Goal: Contribute content: Add original content to the website for others to see

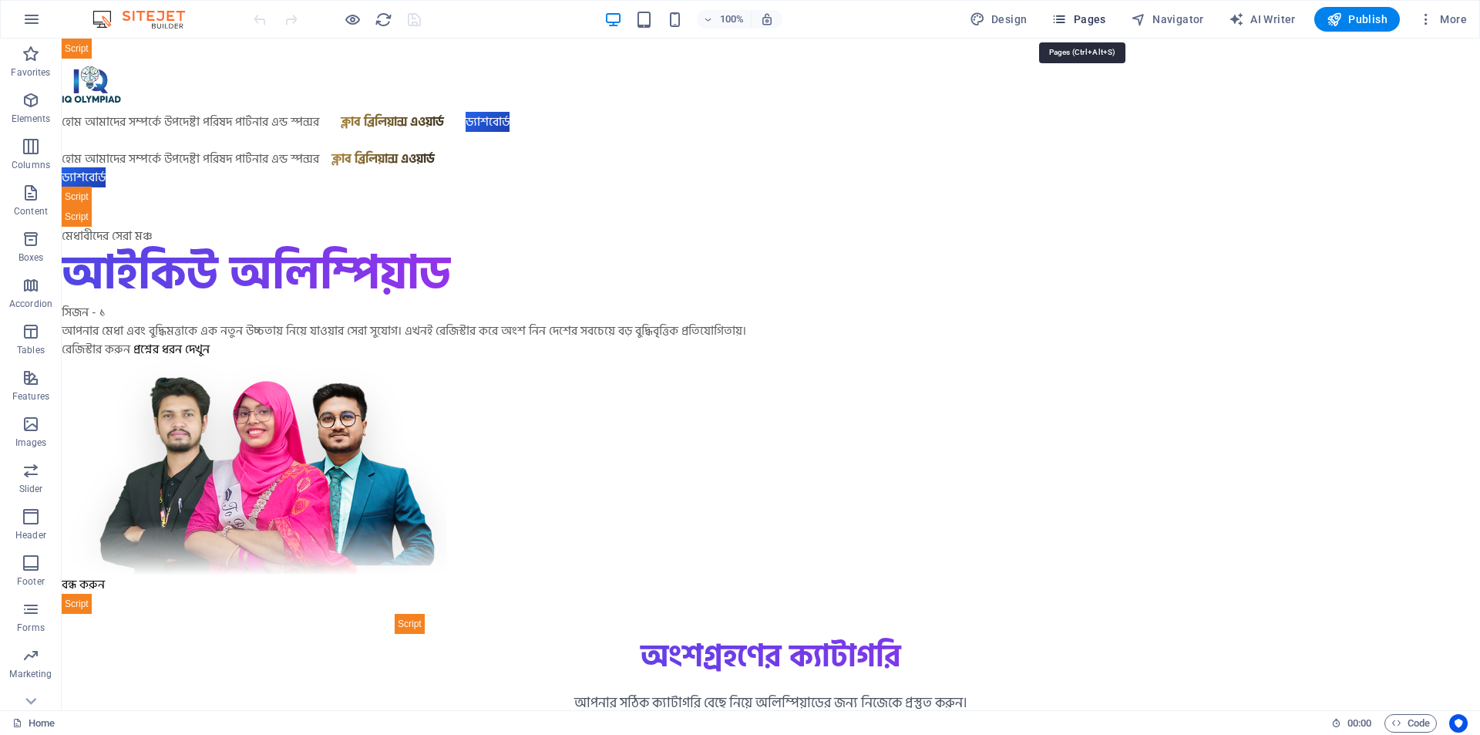
click at [1093, 21] on span "Pages" at bounding box center [1078, 19] width 54 height 15
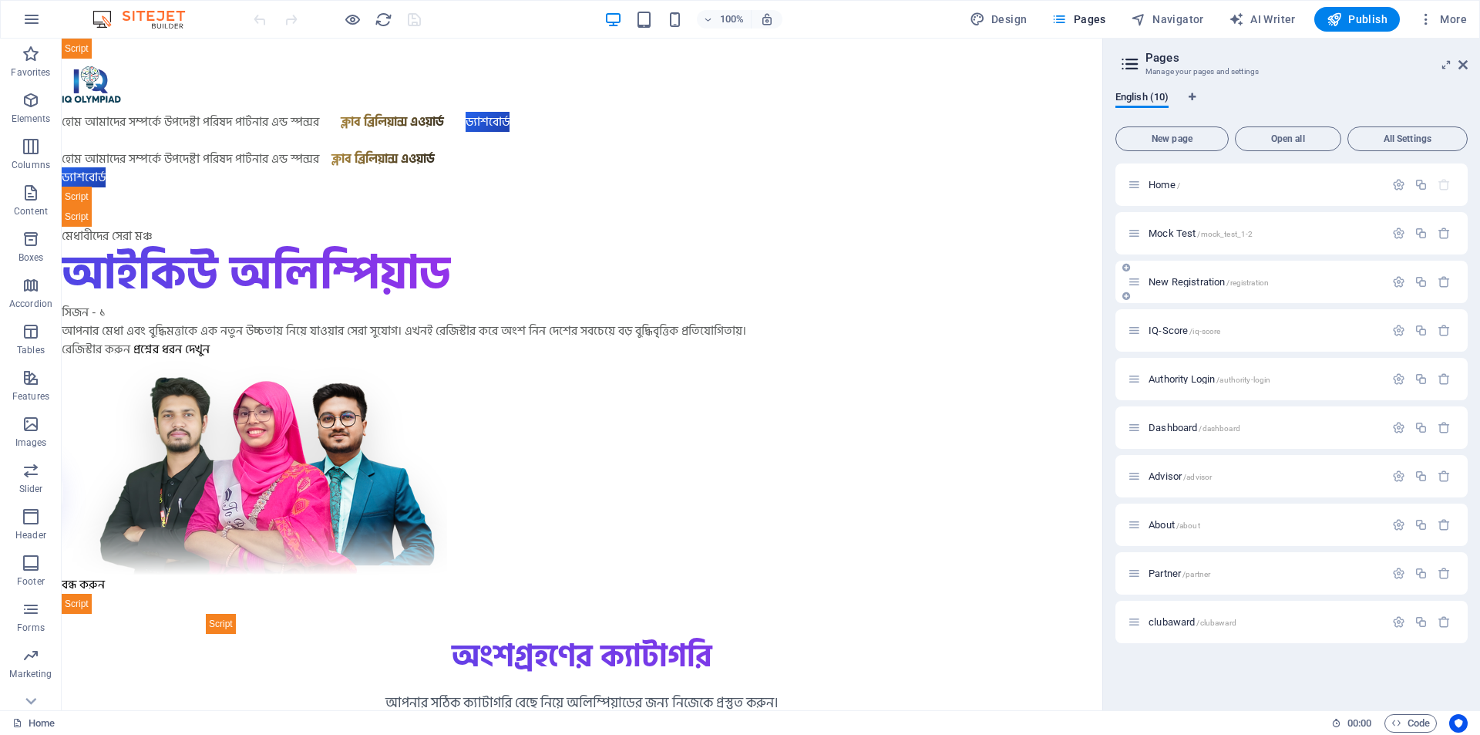
click at [1312, 282] on p "New Registration /registration" at bounding box center [1264, 282] width 231 height 10
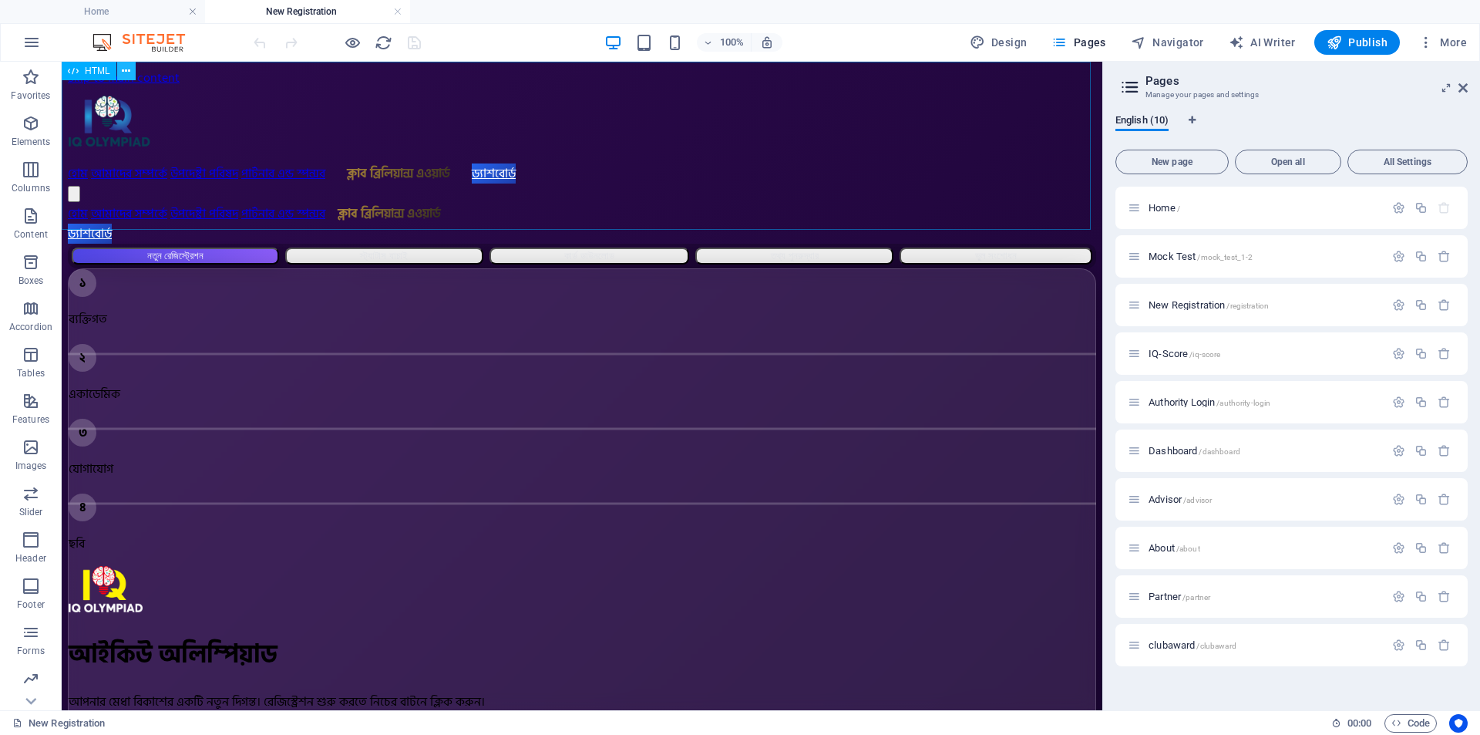
click at [127, 71] on icon at bounding box center [126, 71] width 8 height 16
click at [1303, 89] on h3 "Manage your pages and settings" at bounding box center [1290, 95] width 291 height 14
click at [1158, 41] on span "Navigator" at bounding box center [1167, 42] width 73 height 15
select select "17010021-en"
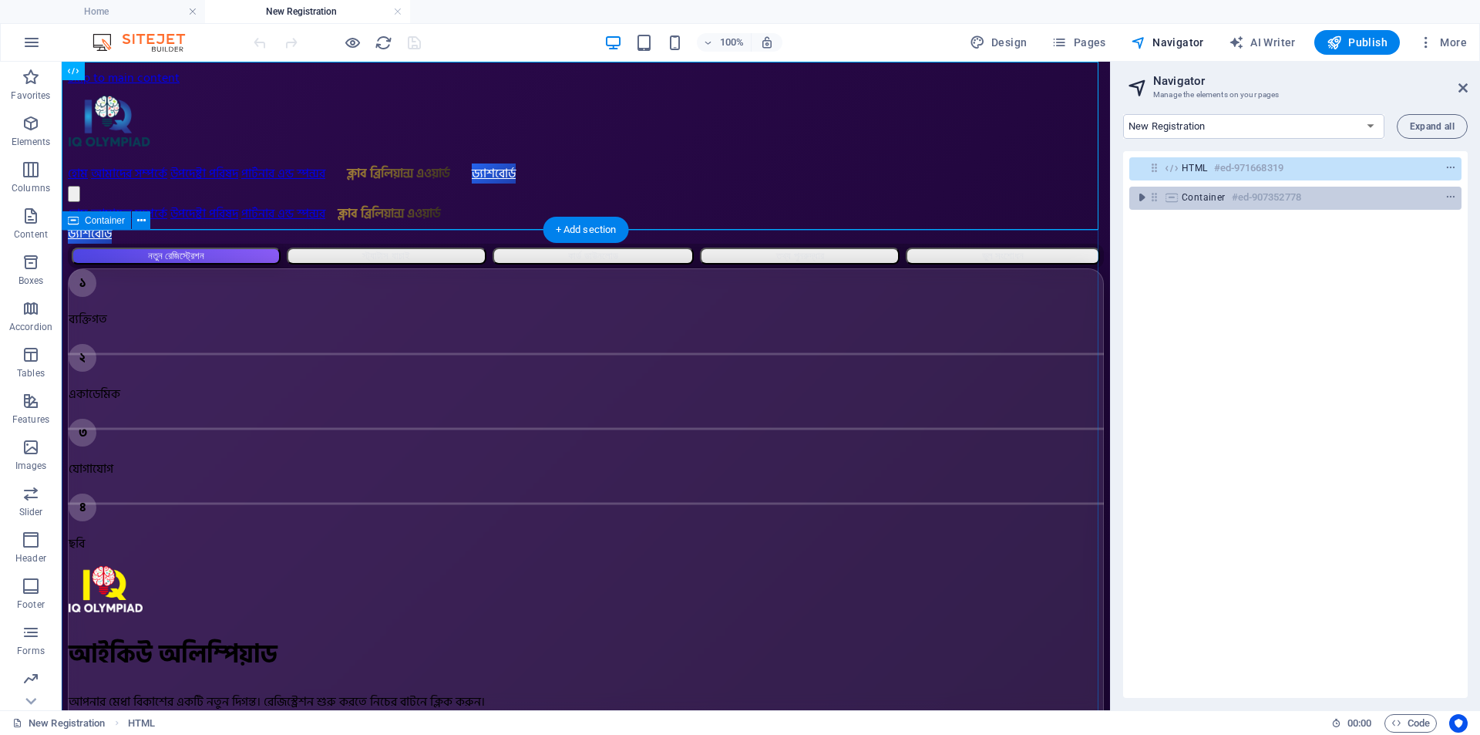
click at [1375, 203] on div "Container #ed-907352778" at bounding box center [1283, 197] width 203 height 18
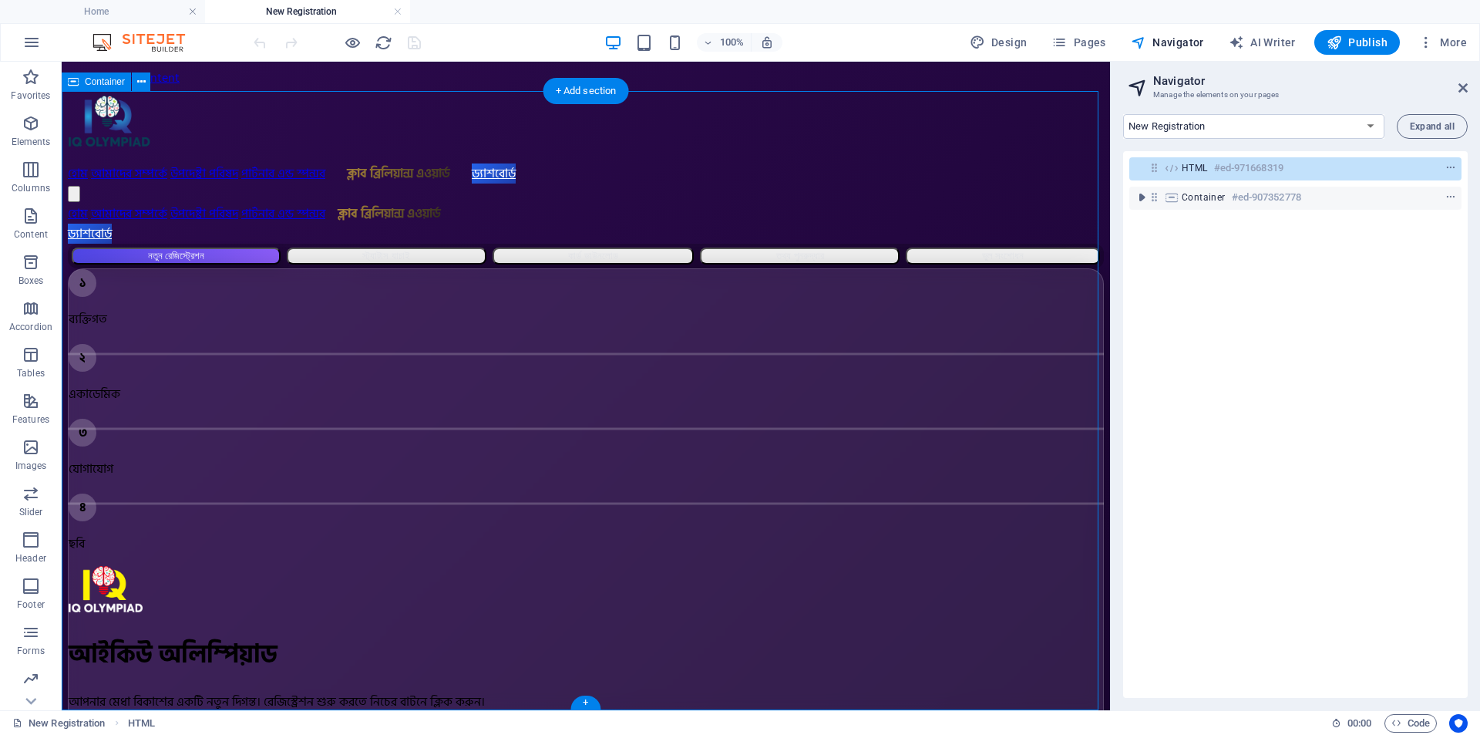
scroll to position [139, 0]
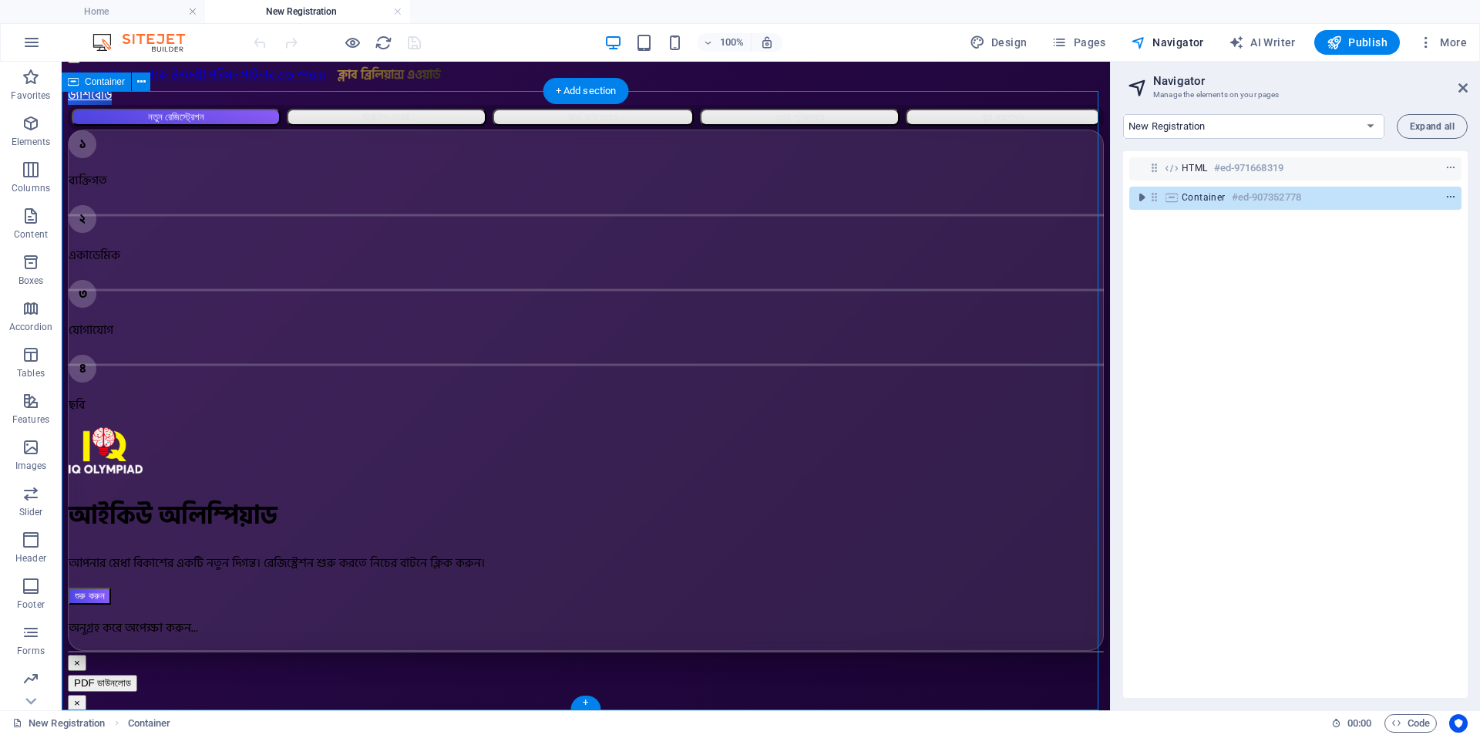
click at [1451, 197] on icon "context-menu" at bounding box center [1450, 197] width 11 height 11
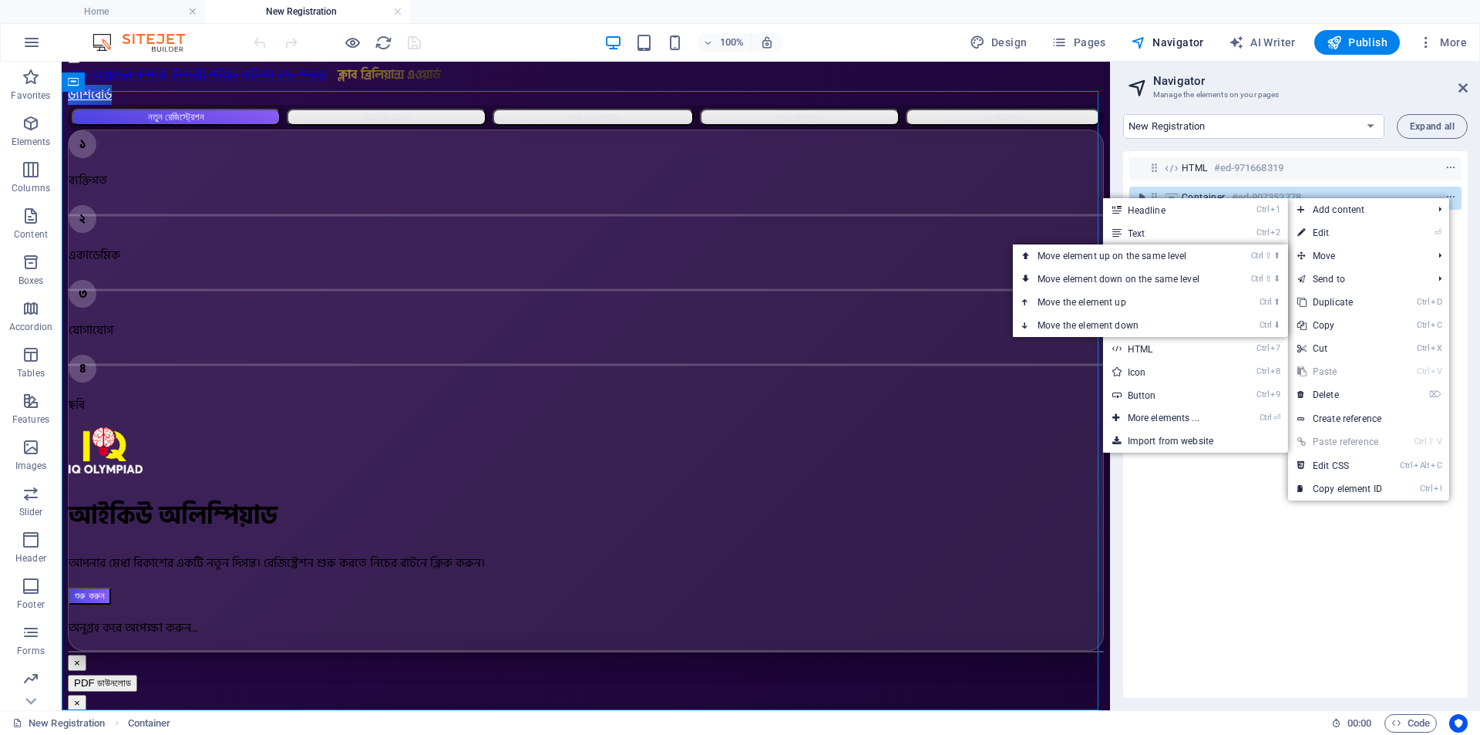
click at [1237, 522] on div "HTML #ed-971668319 Container #ed-907352778" at bounding box center [1295, 424] width 345 height 547
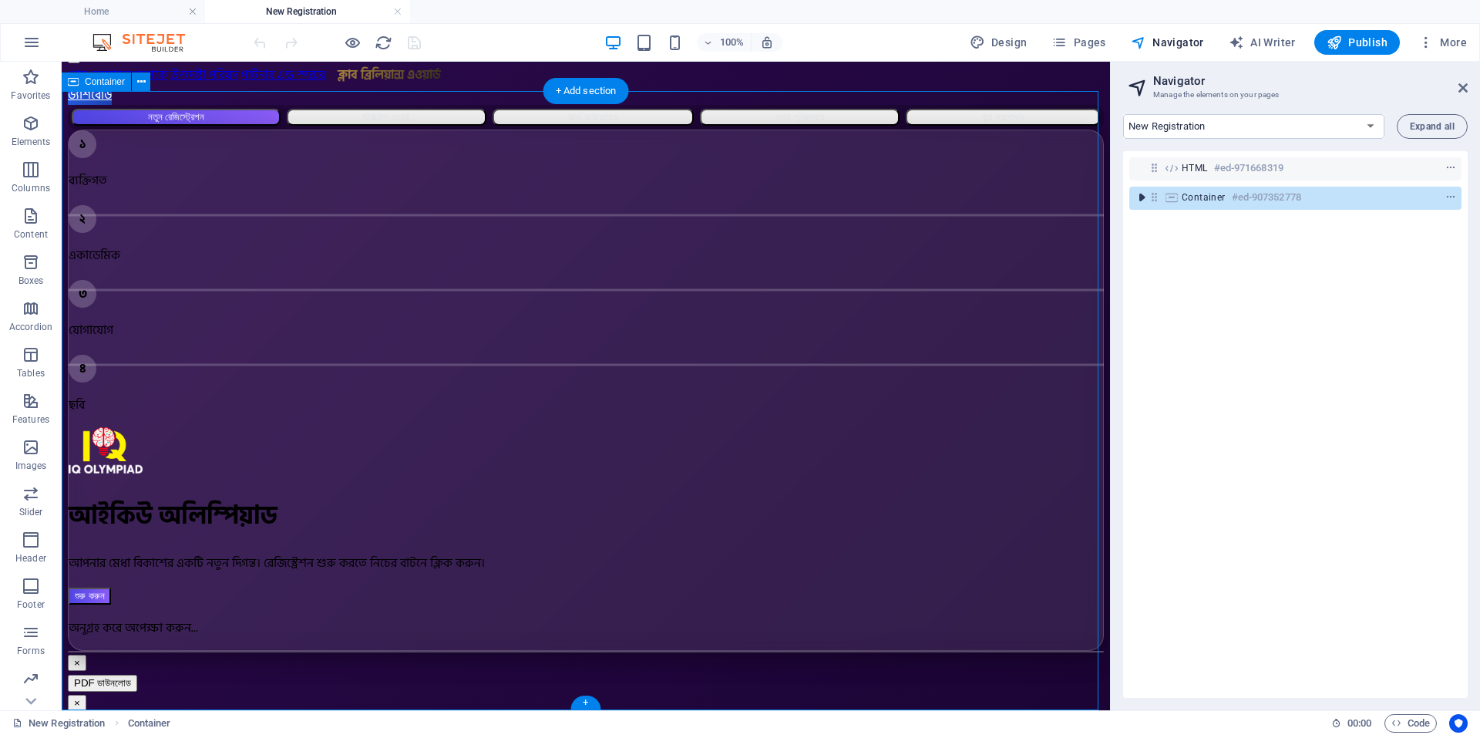
click at [1145, 196] on icon "toggle-expand" at bounding box center [1141, 197] width 15 height 15
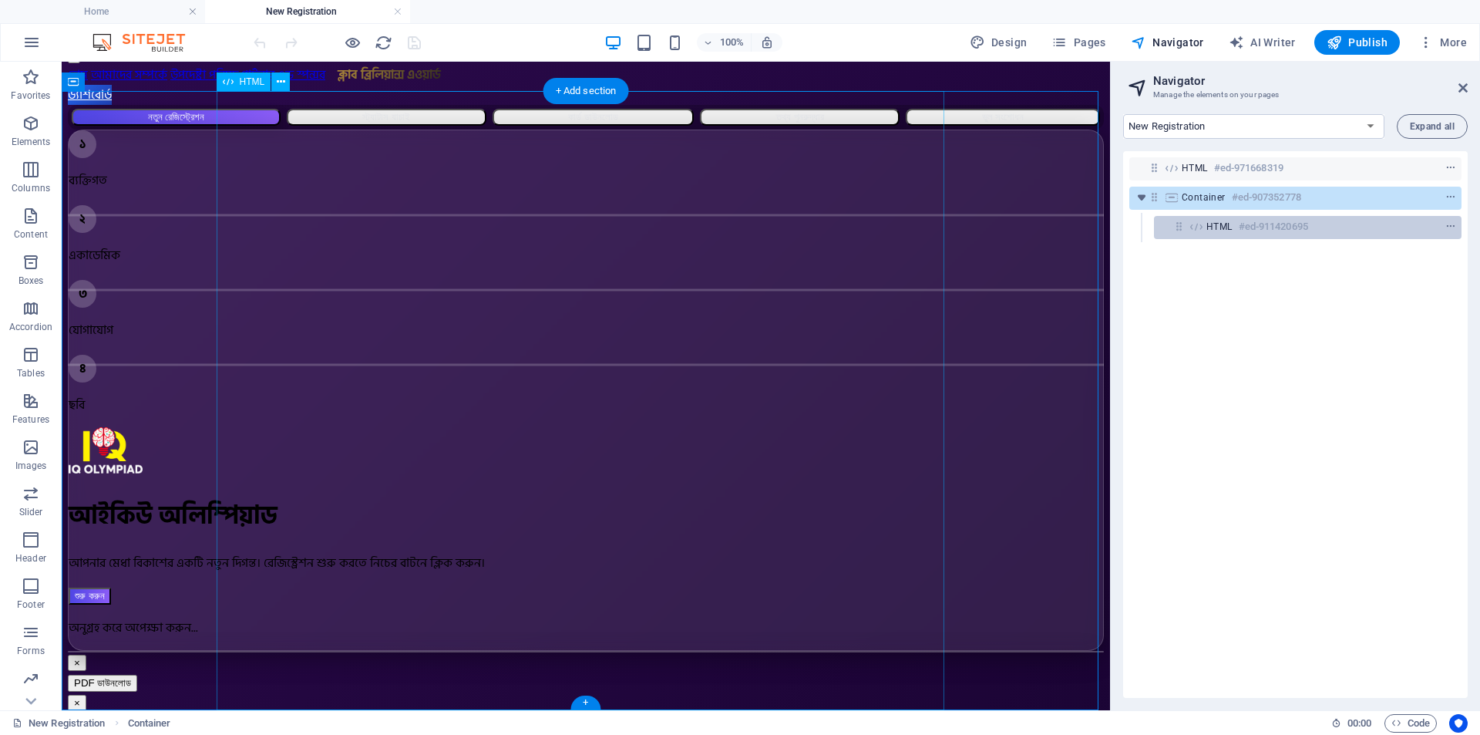
click at [1274, 224] on h6 "#ed-911420695" at bounding box center [1273, 226] width 69 height 18
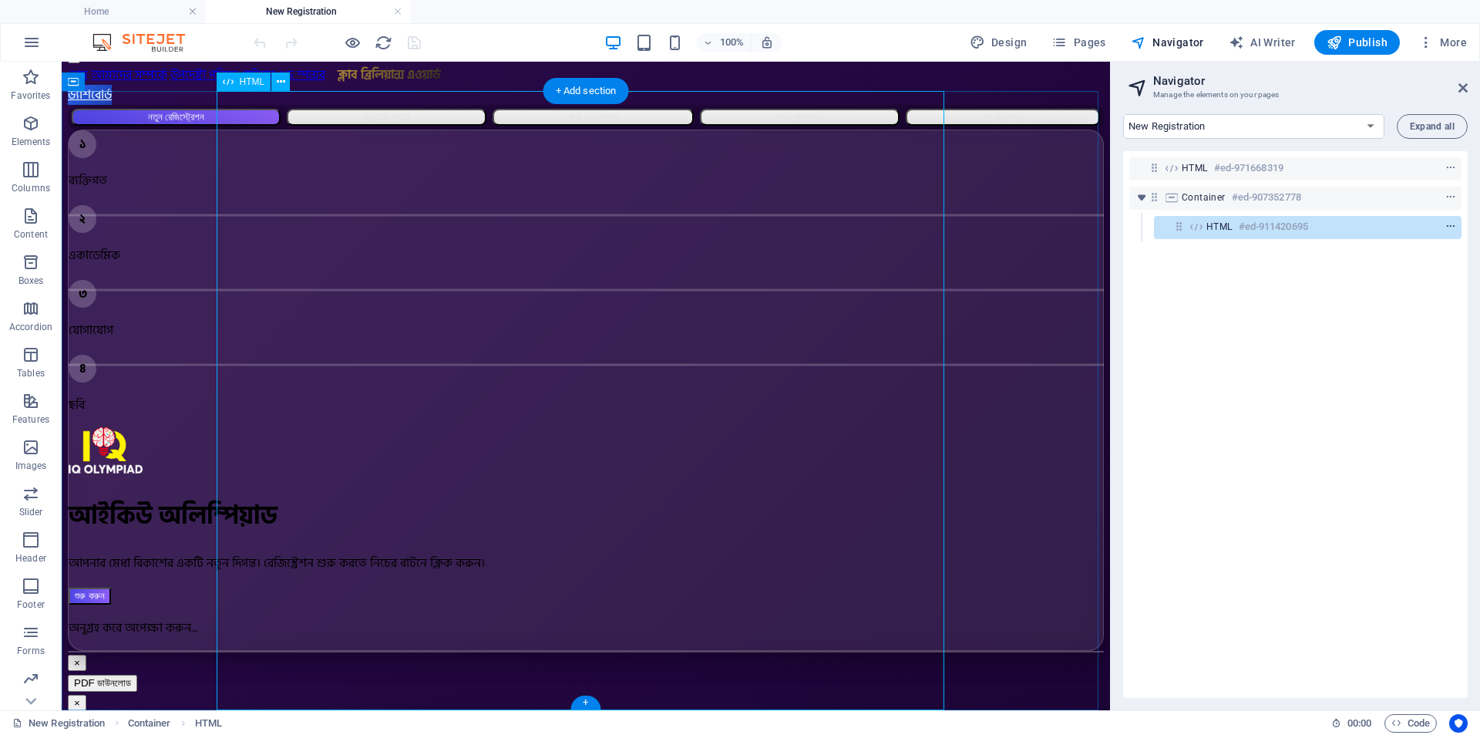
click at [1446, 227] on icon "context-menu" at bounding box center [1450, 226] width 11 height 11
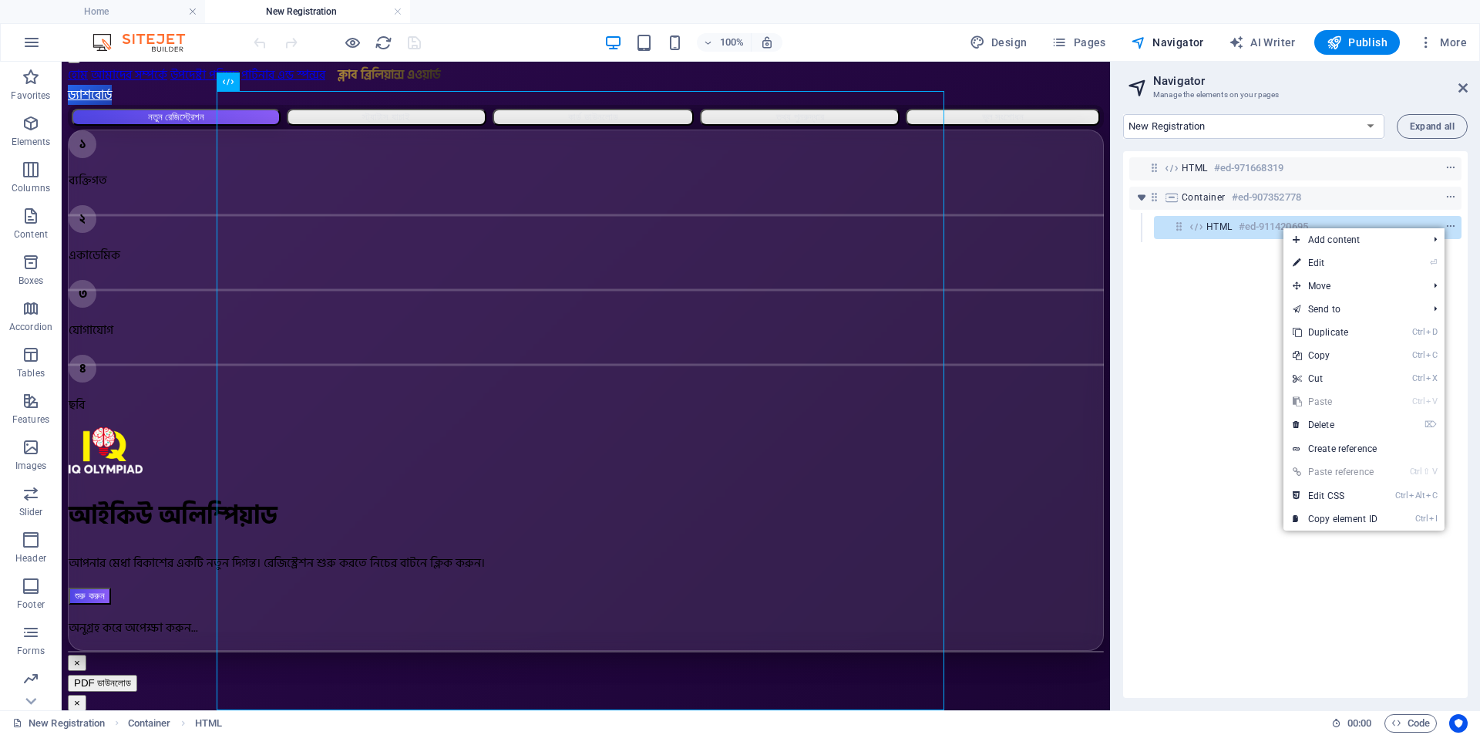
click at [1337, 264] on link "⏎ Edit" at bounding box center [1334, 262] width 103 height 23
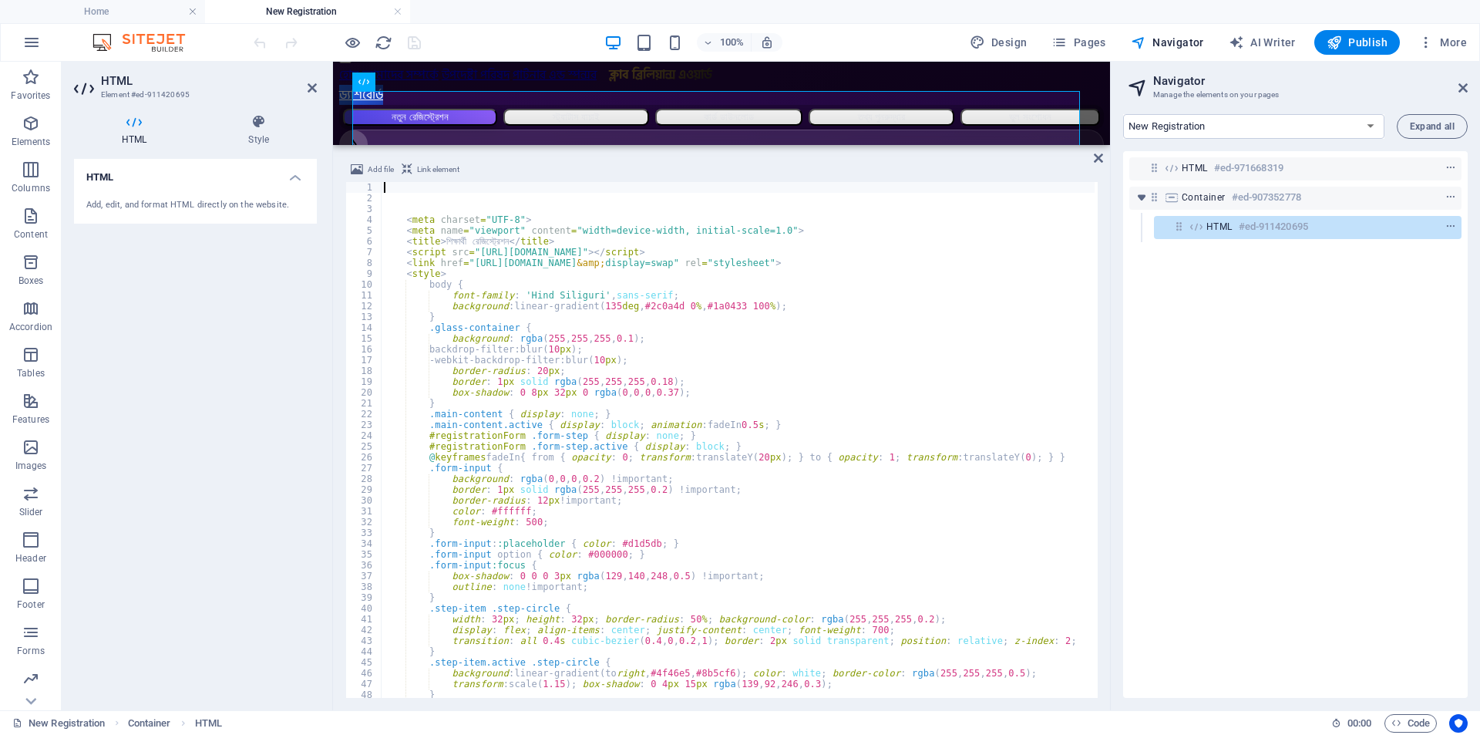
type textarea "}"
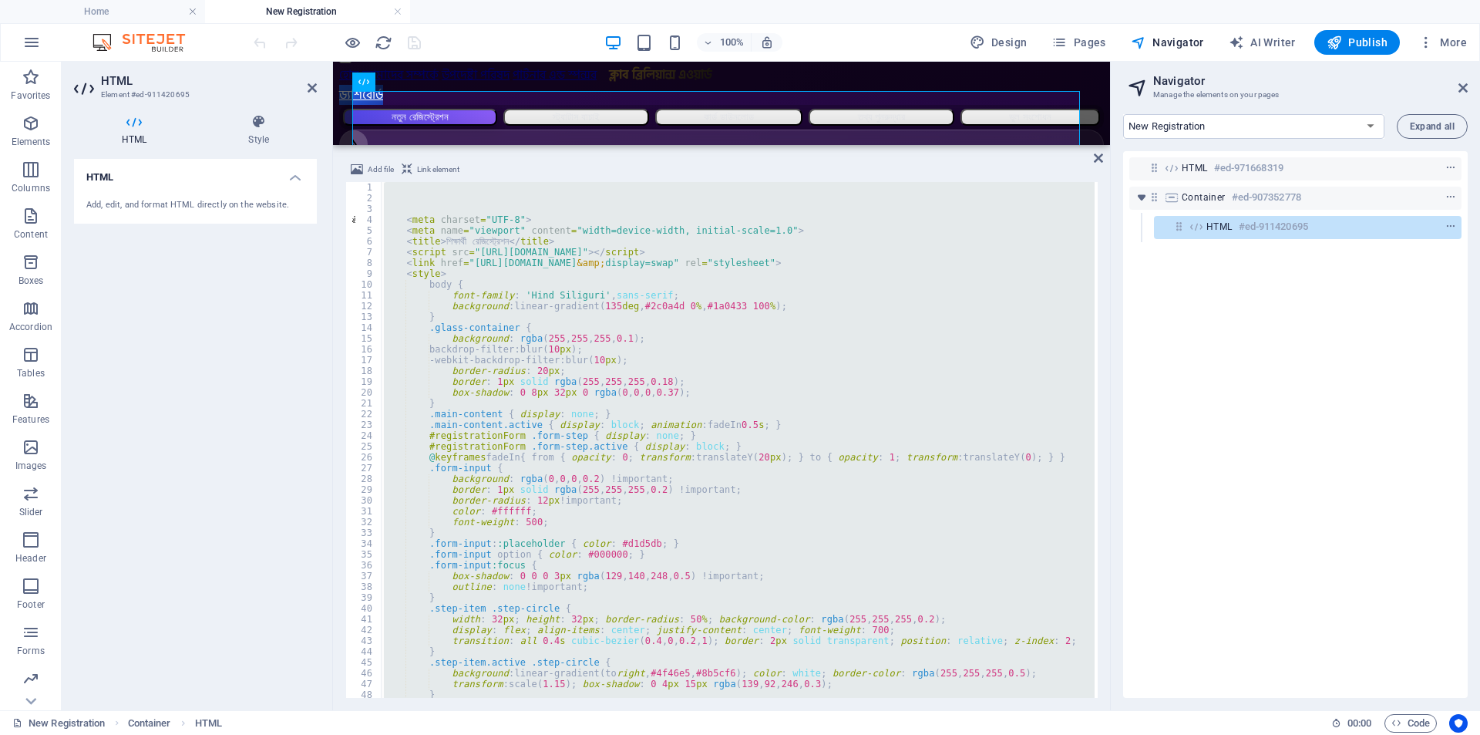
click at [514, 271] on div "< meta charset = "UTF-8" > < meta name = "viewport" content = "width=device-wid…" at bounding box center [738, 440] width 714 height 516
type textarea "<style>"
paste textarea
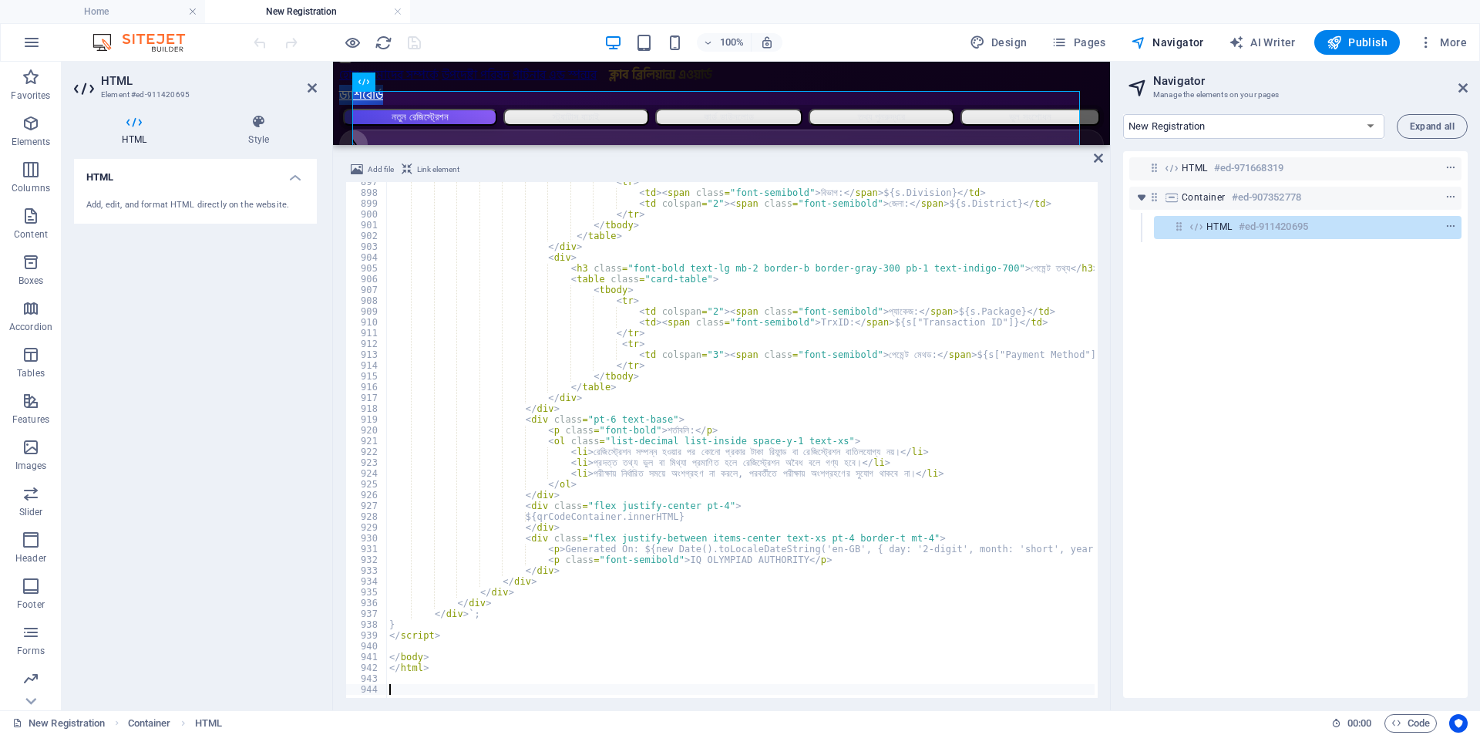
scroll to position [9674, 0]
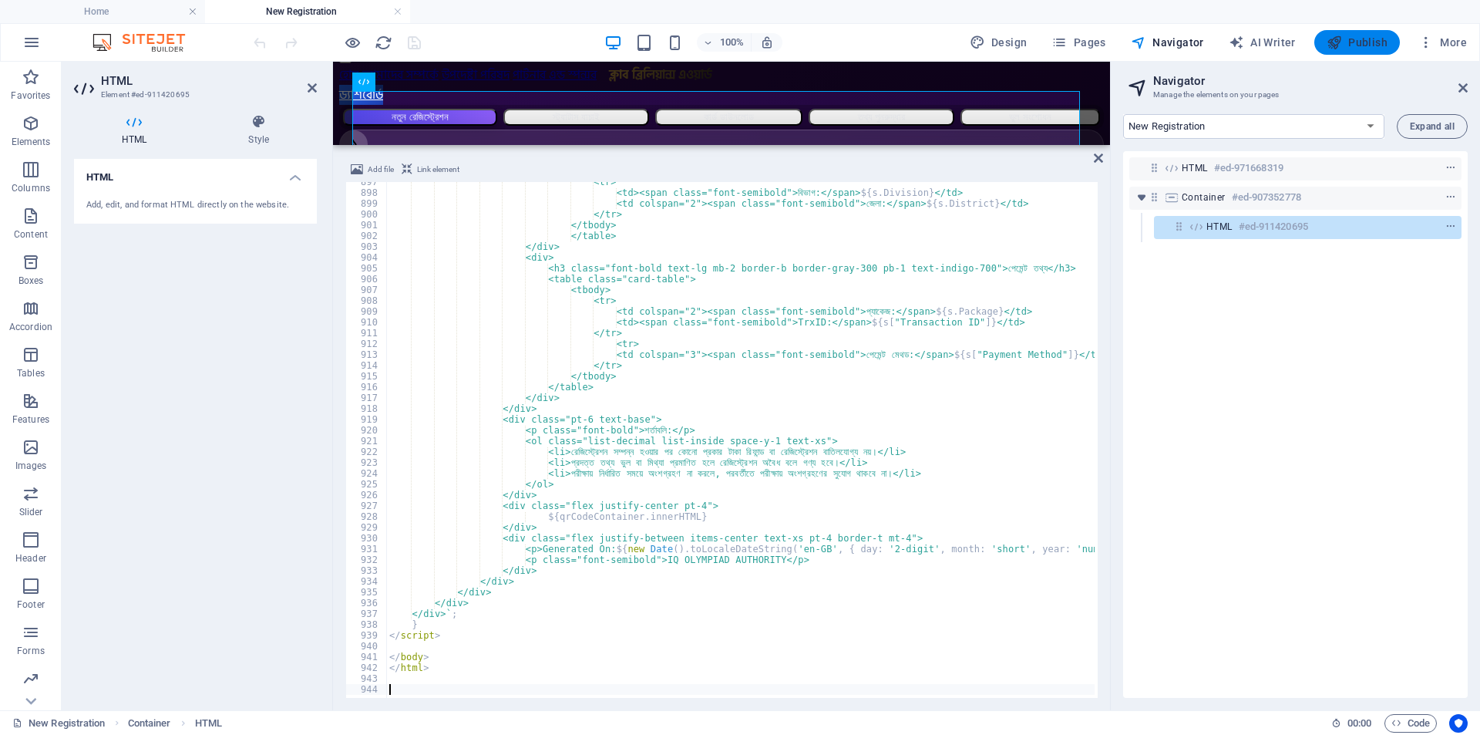
click at [1362, 47] on span "Publish" at bounding box center [1357, 42] width 61 height 15
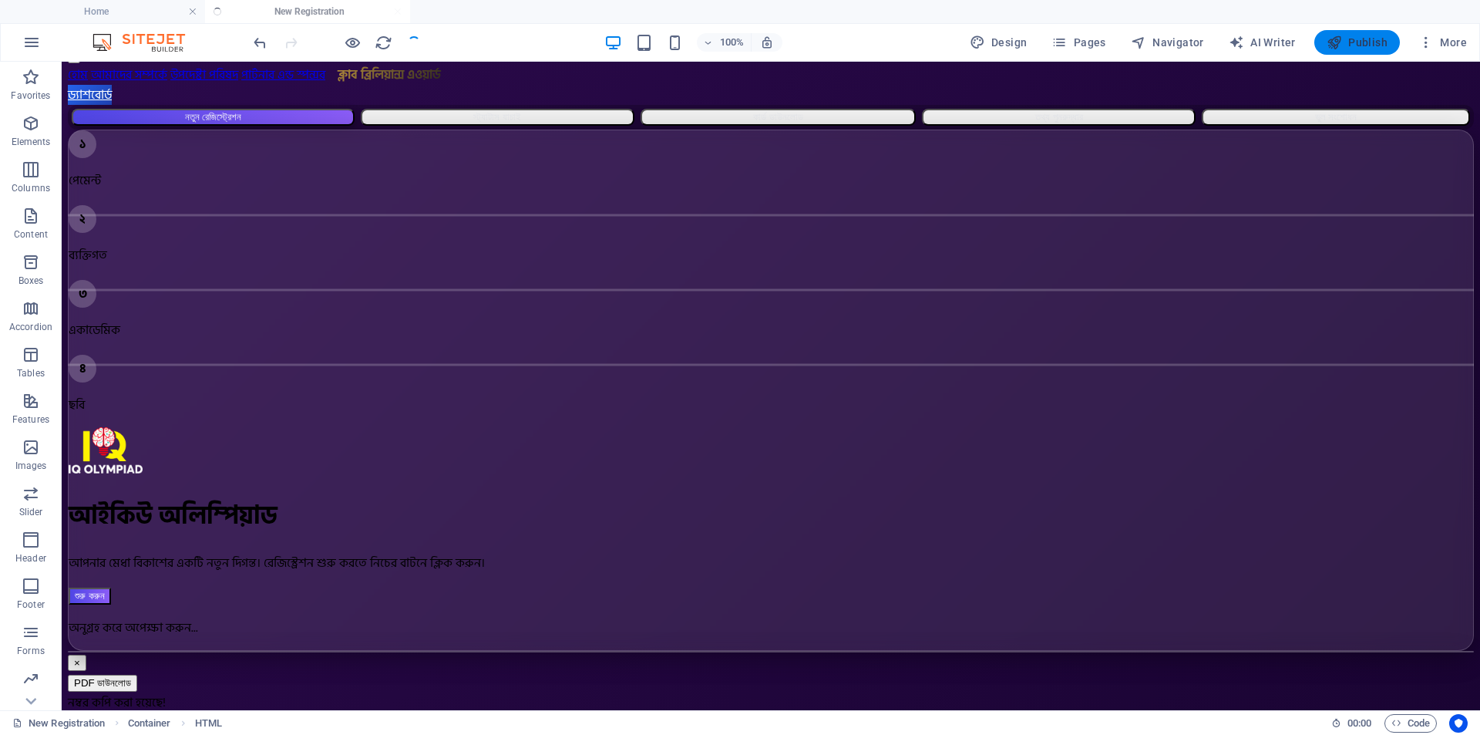
scroll to position [32, 0]
